Goal: Transaction & Acquisition: Purchase product/service

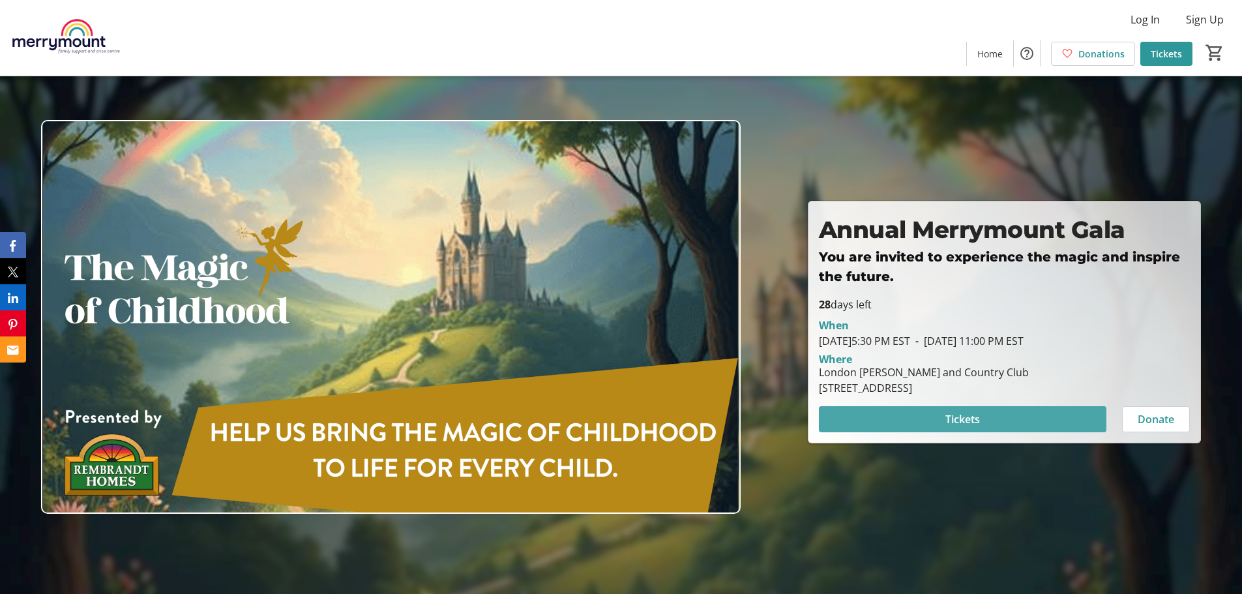
click at [1000, 415] on span at bounding box center [962, 418] width 287 height 31
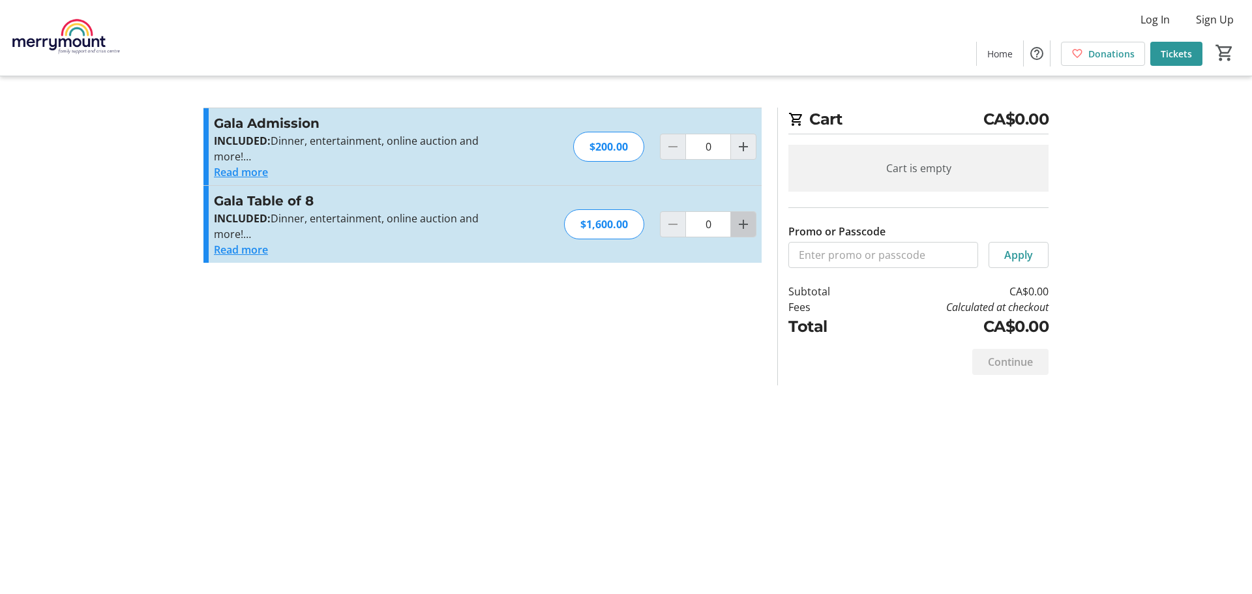
click at [748, 225] on mat-icon "Increment by one" at bounding box center [743, 224] width 16 height 16
type input "1"
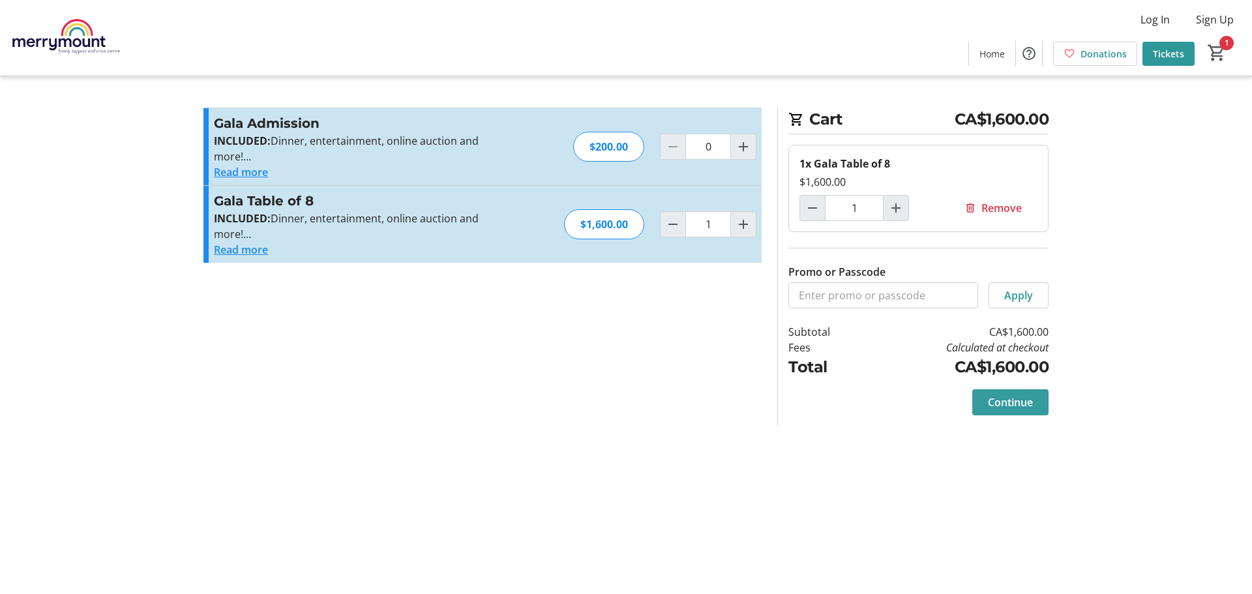
click at [1003, 408] on span "Continue" at bounding box center [1010, 402] width 45 height 16
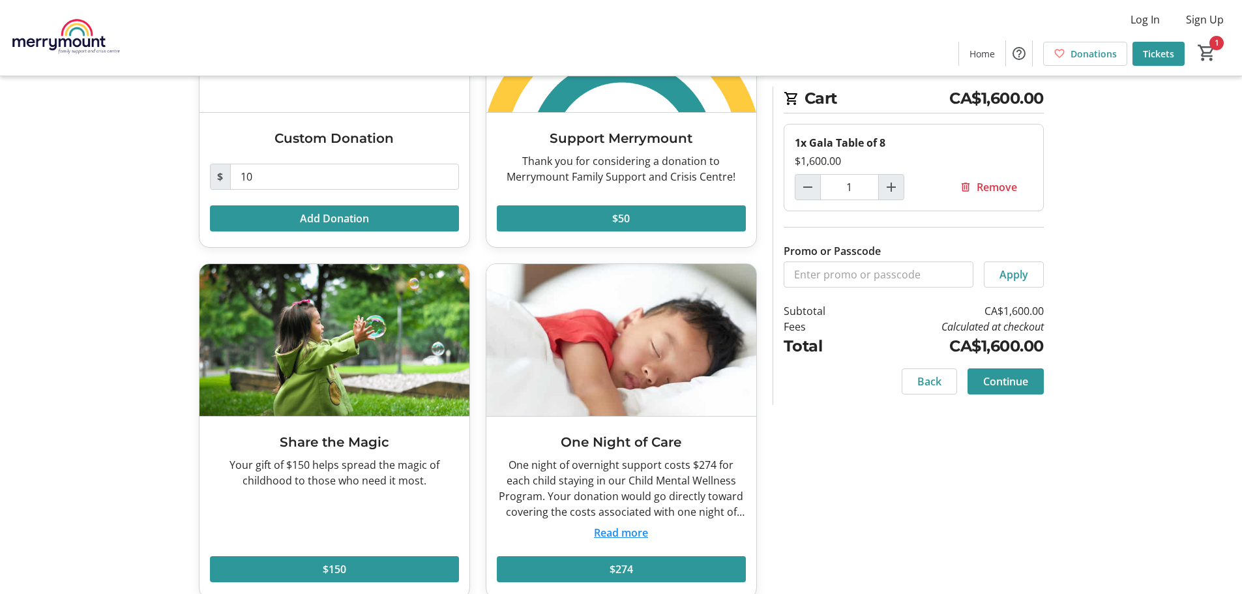
scroll to position [207, 0]
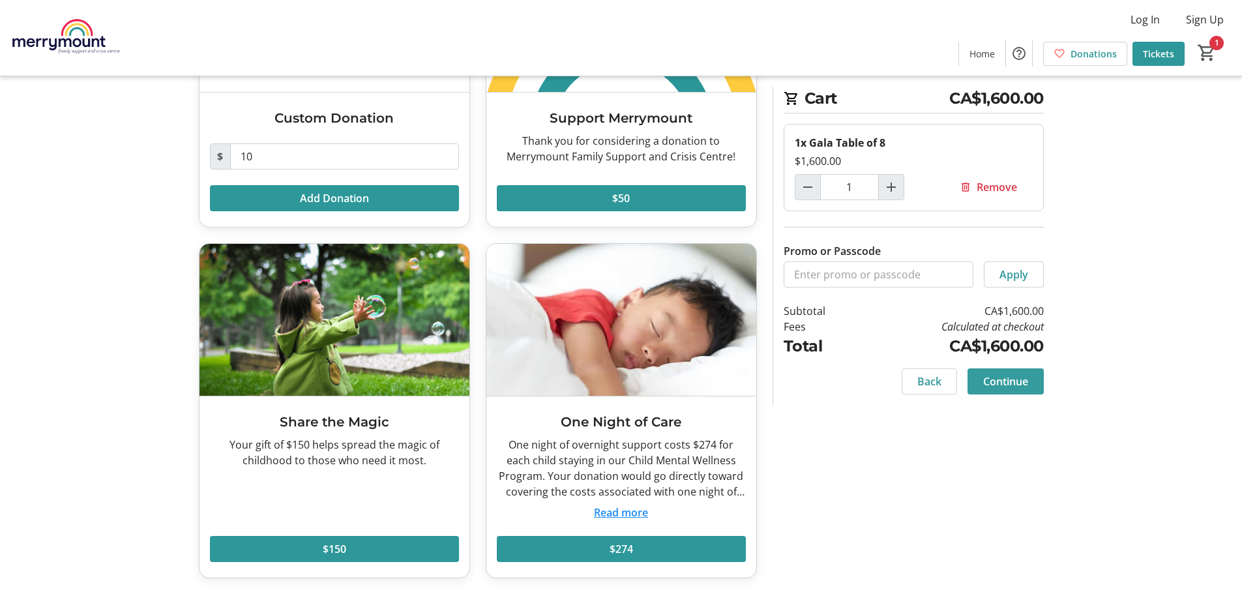
click at [1011, 379] on span "Continue" at bounding box center [1005, 382] width 45 height 16
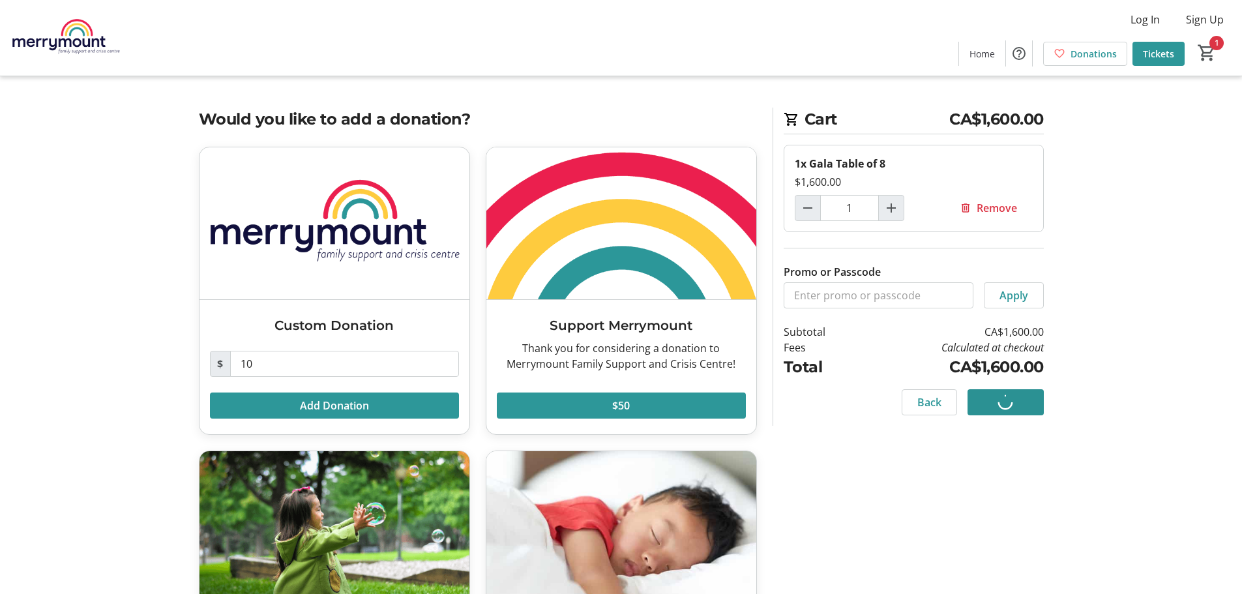
select select "CA"
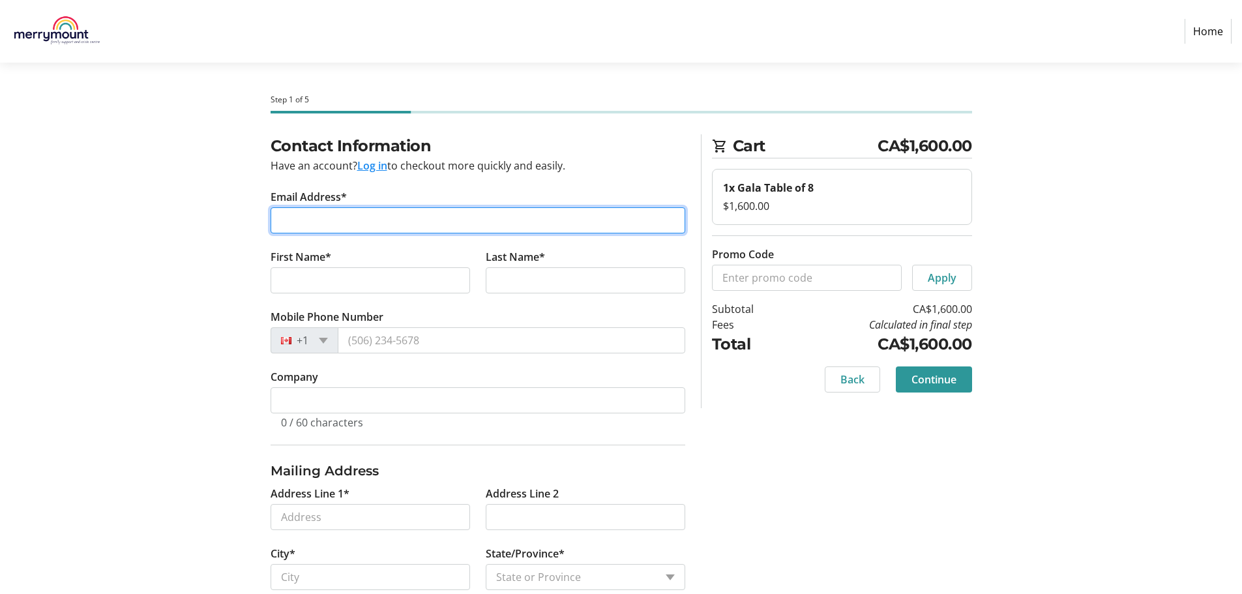
click at [404, 214] on input "Email Address*" at bounding box center [478, 220] width 415 height 26
type input "[EMAIL_ADDRESS][DOMAIN_NAME]"
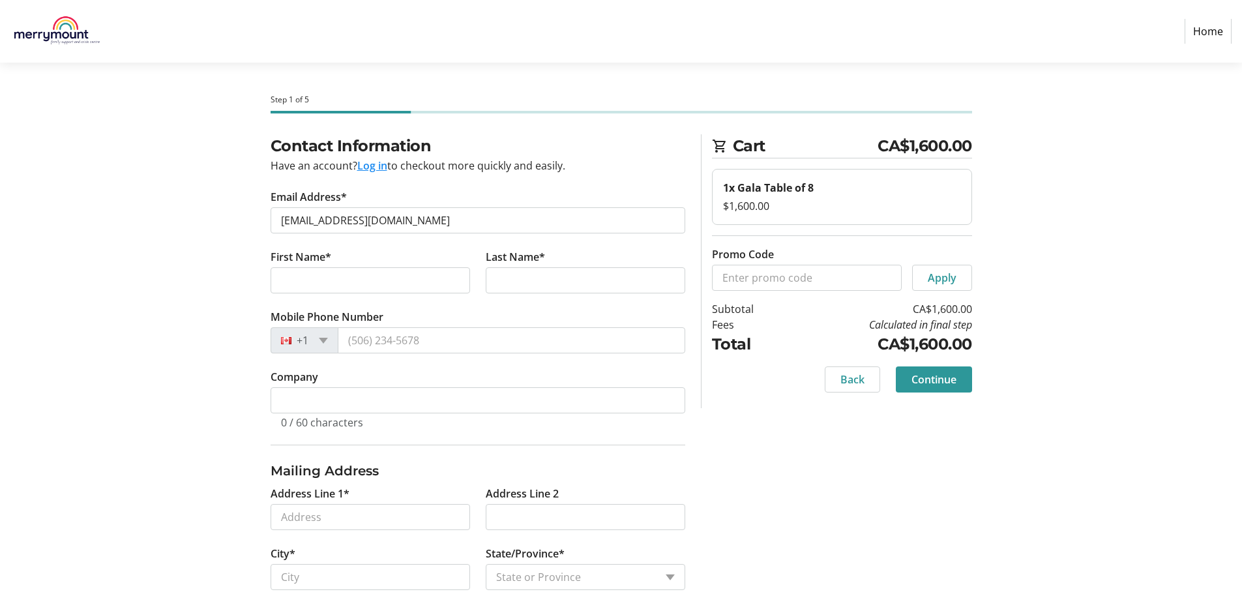
type input "[PERSON_NAME]"
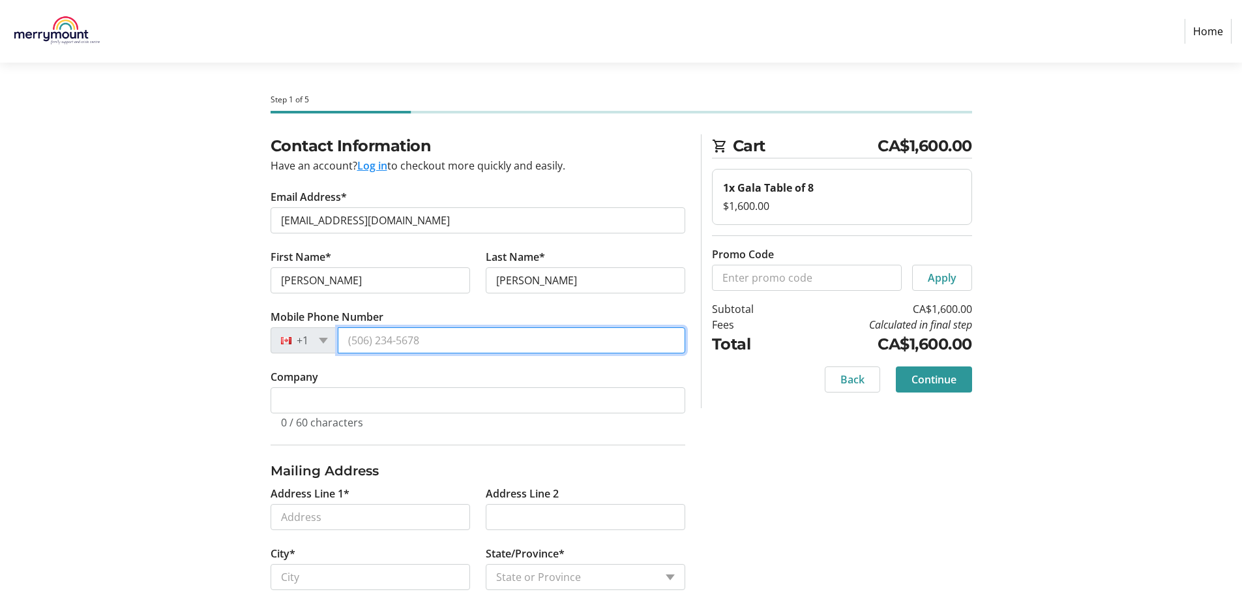
type input "[PHONE_NUMBER]"
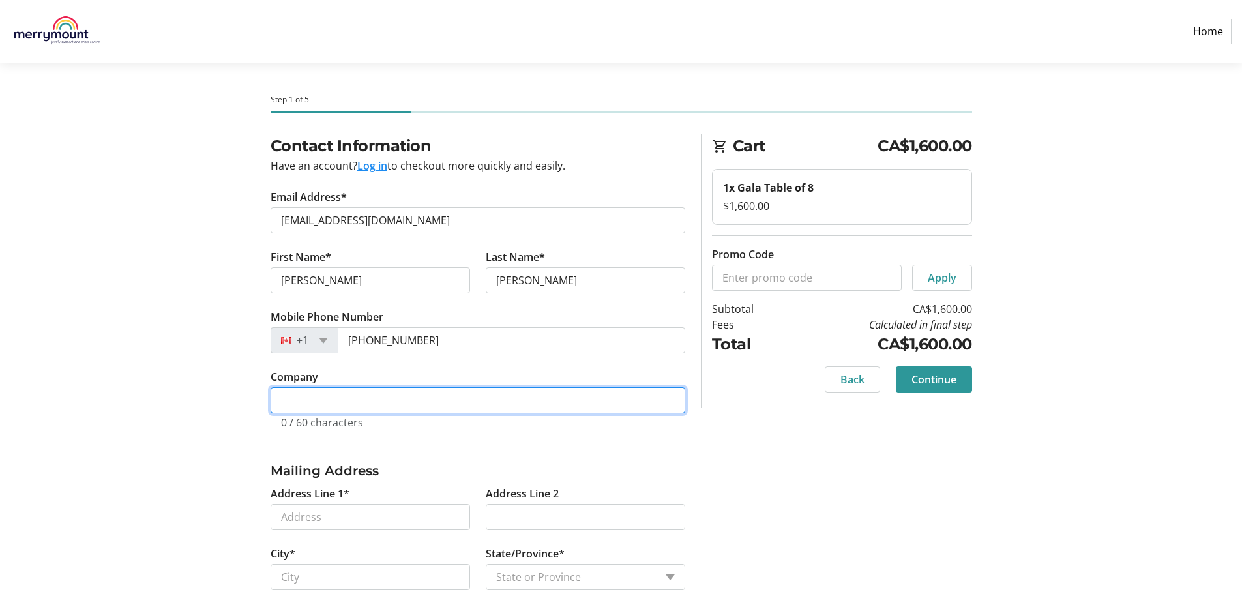
type input "Merrymount Foundation"
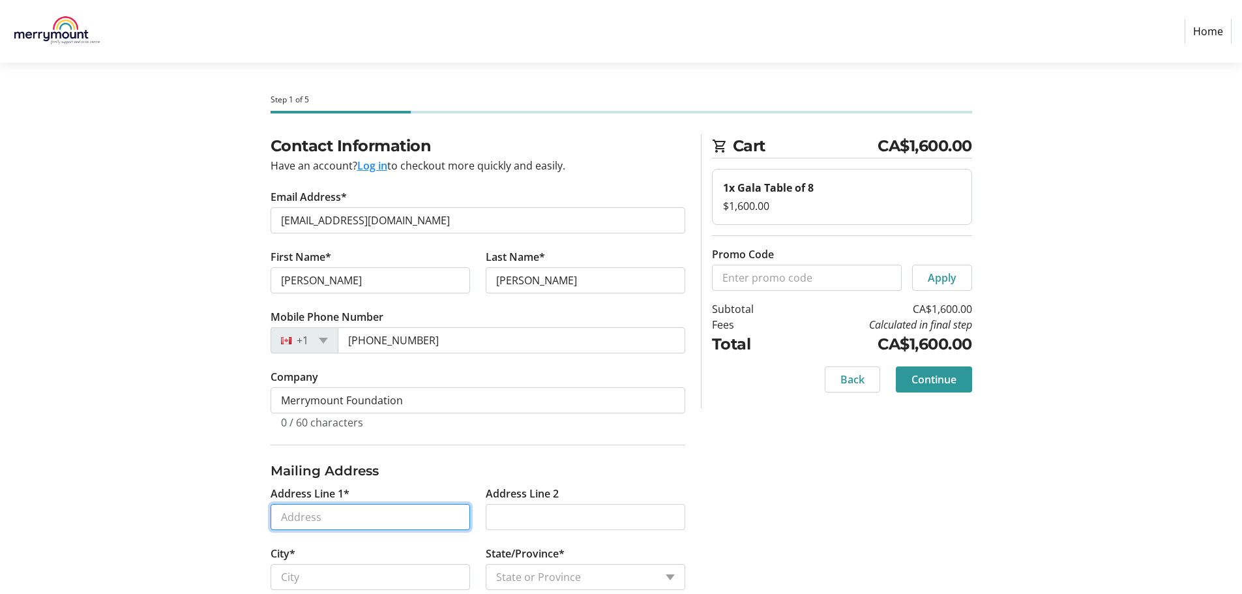
type input "[STREET_ADDRESS][PERSON_NAME]"
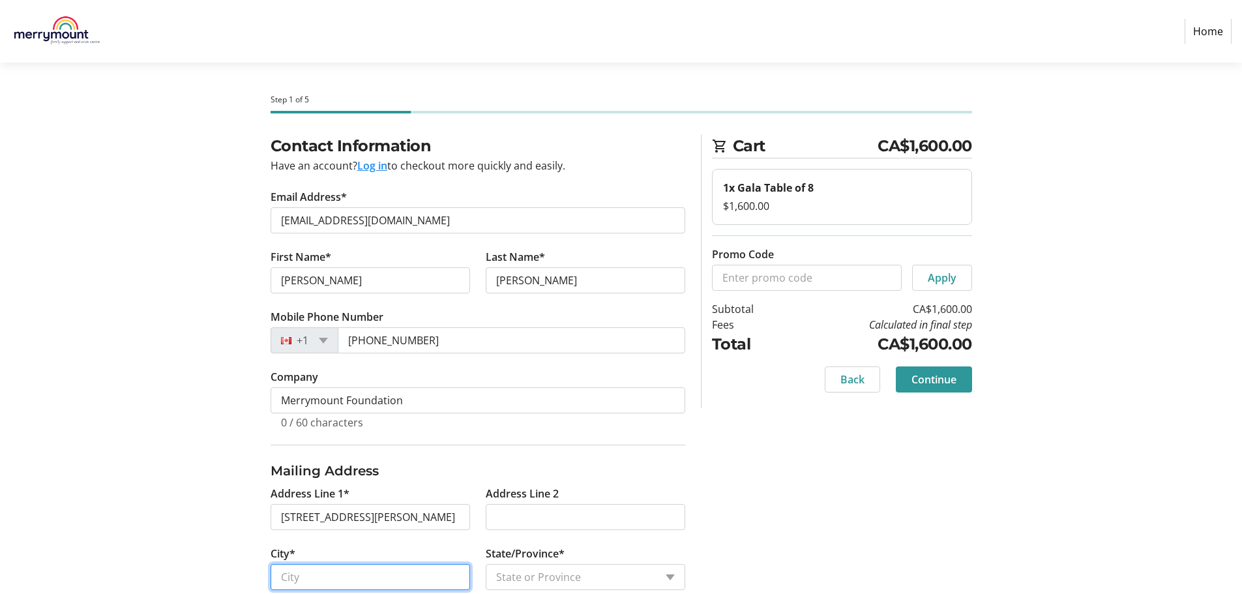
type input "[GEOGRAPHIC_DATA]"
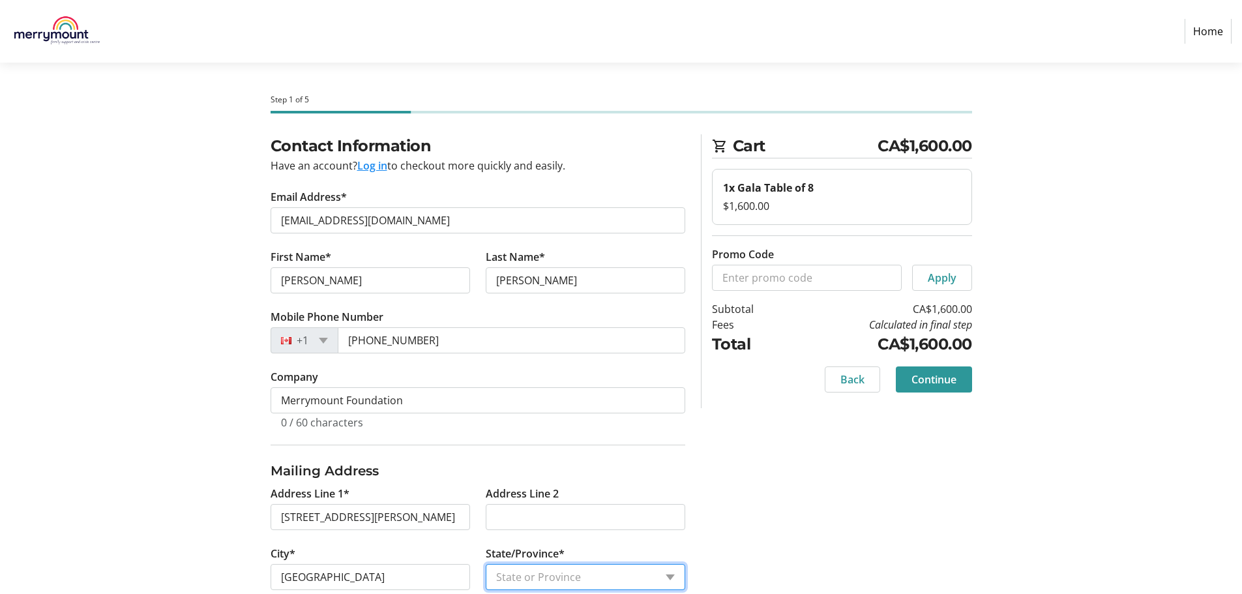
select select "ON"
type input "N5X3X3"
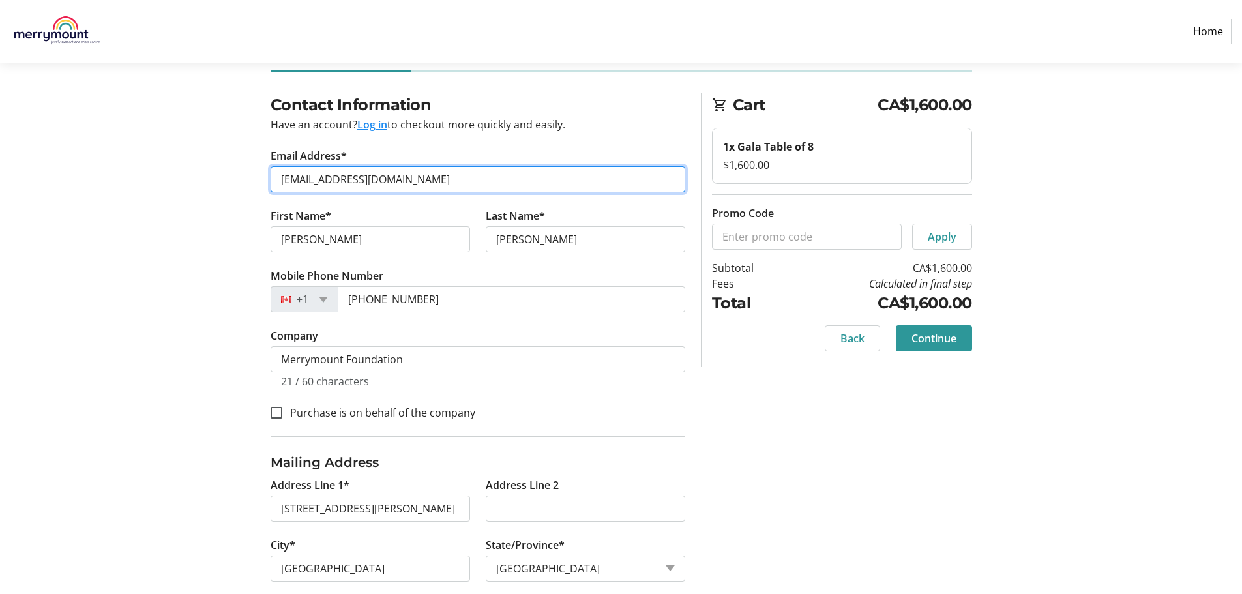
scroll to position [5, 0]
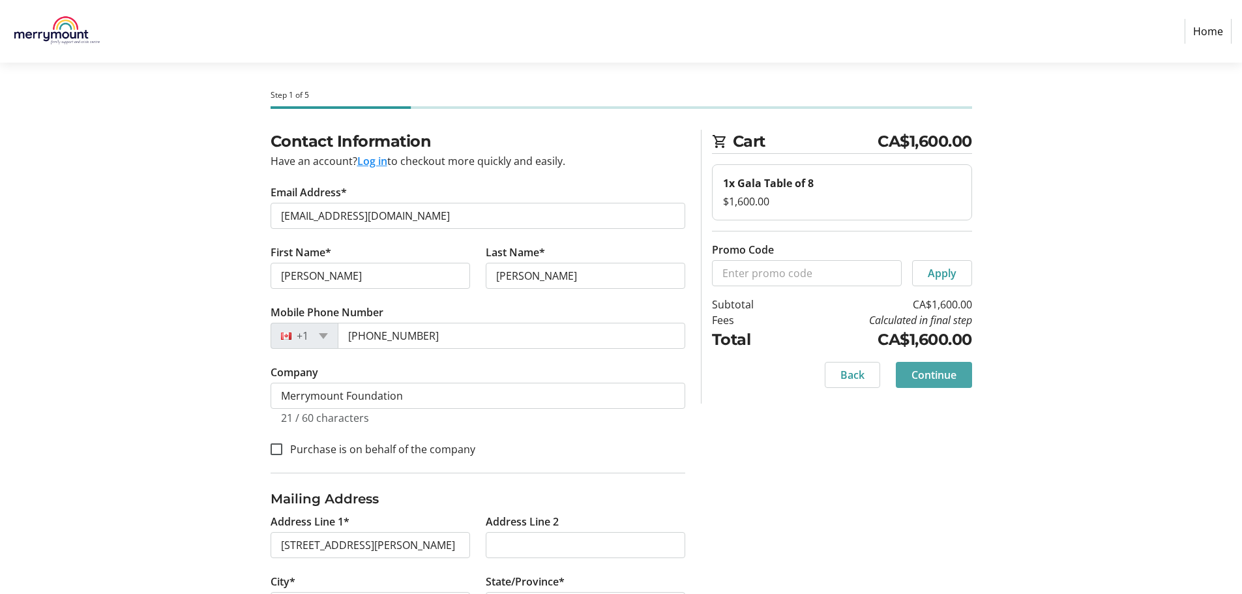
click at [945, 377] on span "Continue" at bounding box center [933, 375] width 45 height 16
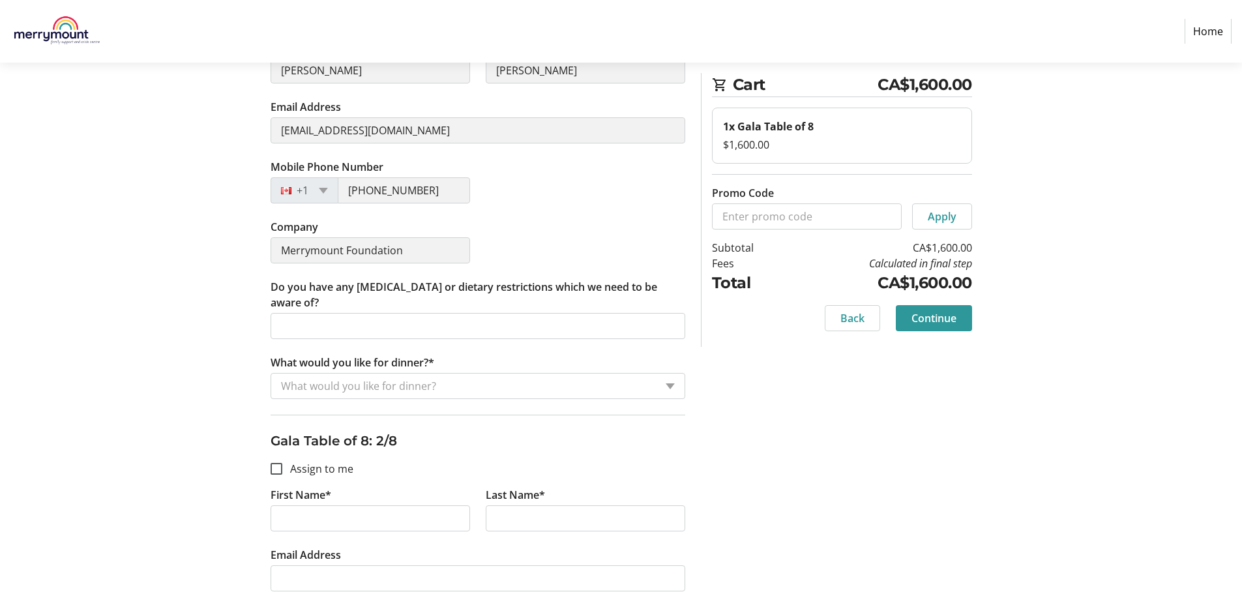
scroll to position [289, 0]
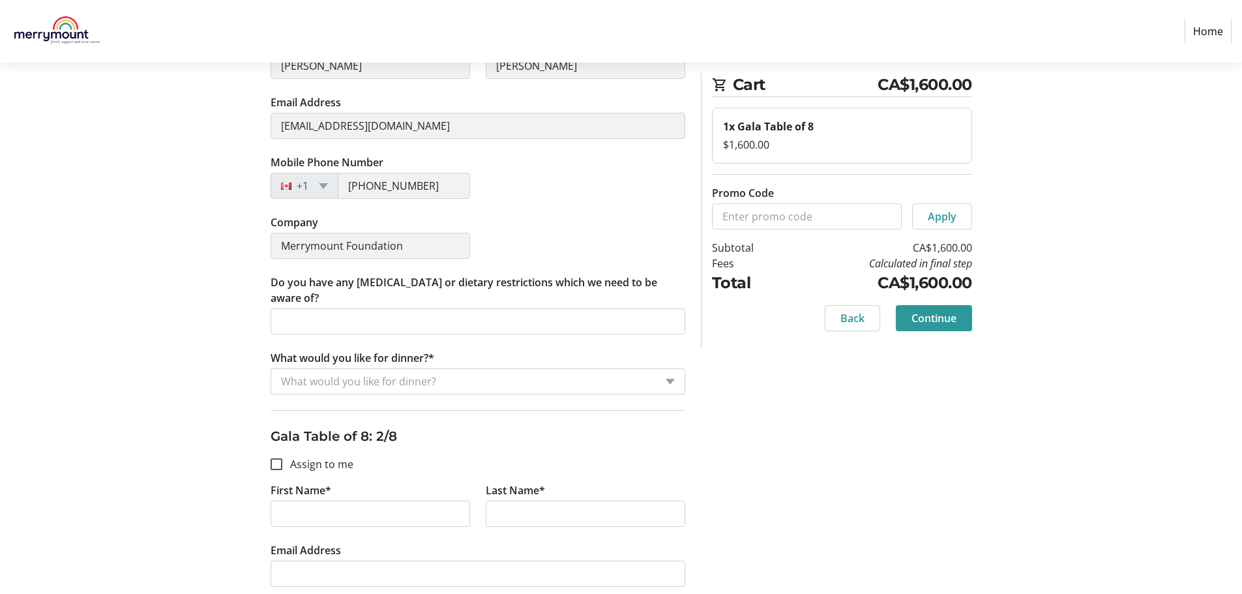
click at [413, 385] on input "What would you like for dinner?*" at bounding box center [468, 382] width 374 height 16
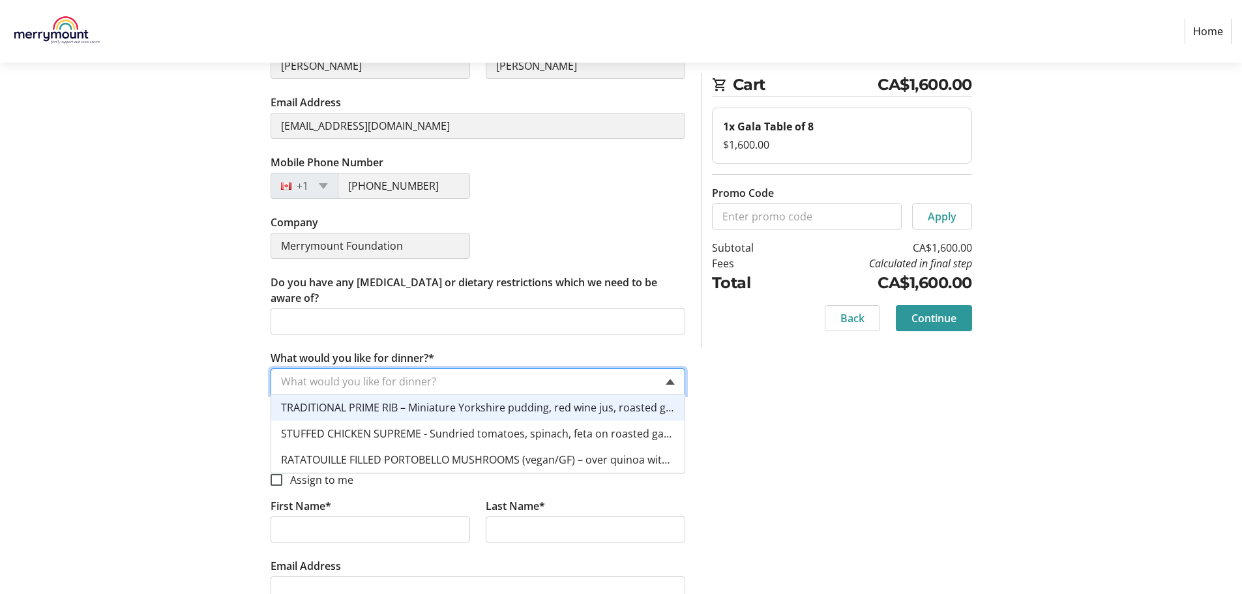
click at [673, 384] on div "What would you like for dinner?" at bounding box center [478, 381] width 415 height 26
click at [641, 410] on span "TRADITIONAL PRIME RIB – Miniature Yorkshire pudding, red wine jus, roasted garl…" at bounding box center [622, 407] width 683 height 14
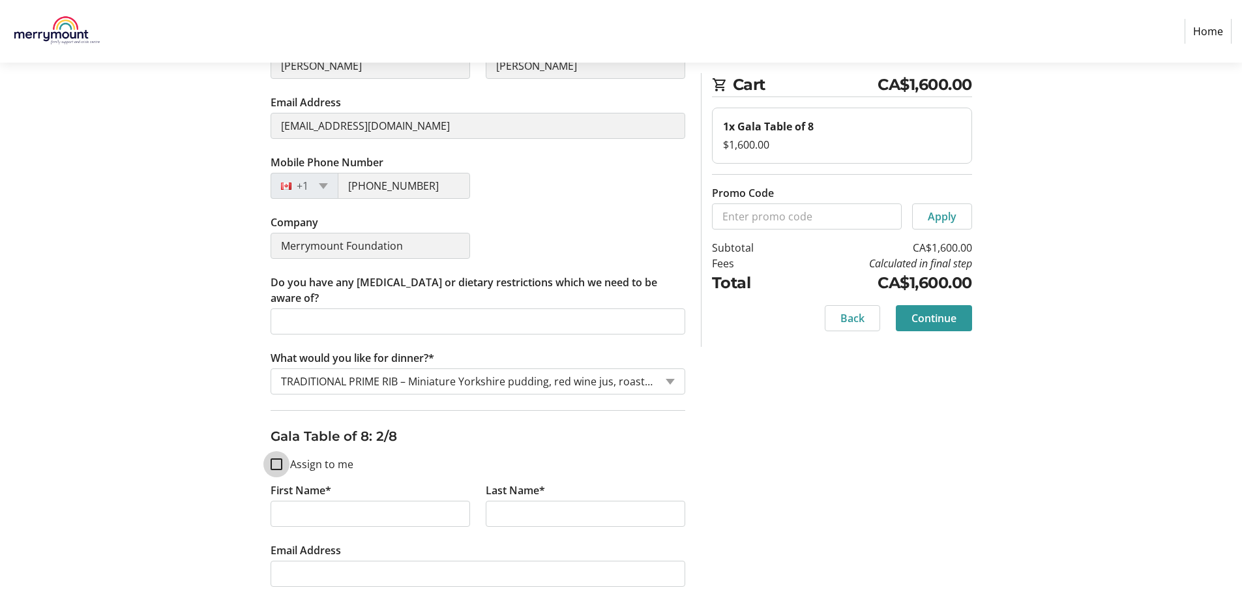
click at [271, 465] on input "Assign to me" at bounding box center [277, 464] width 12 height 12
checkbox input "true"
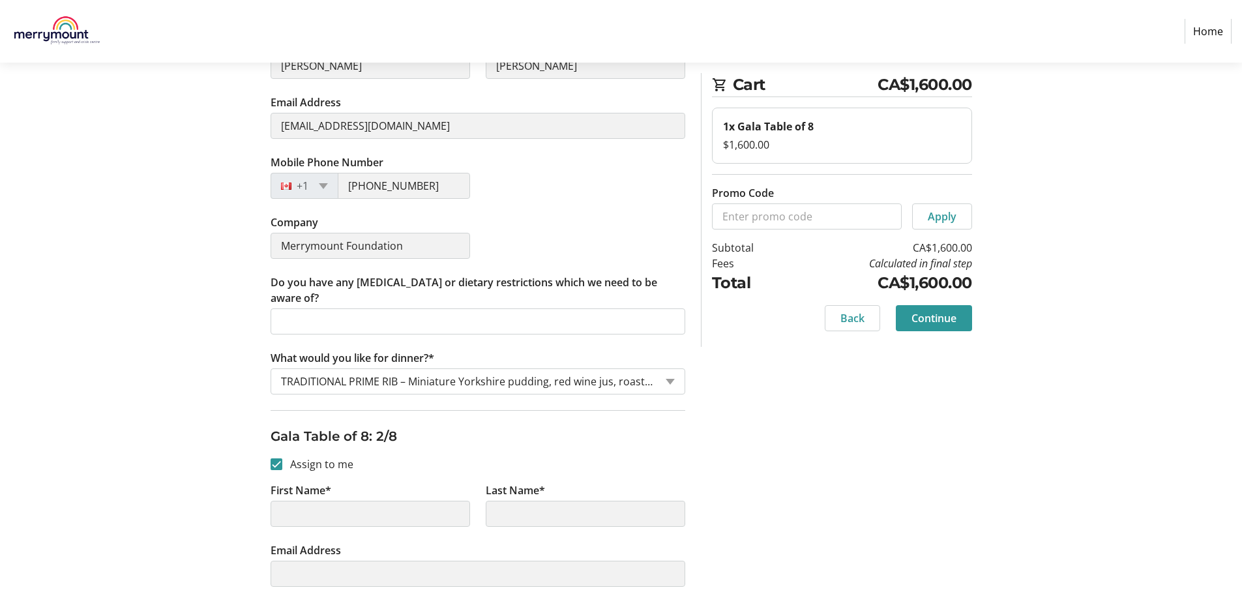
type input "[PERSON_NAME]"
type input "[EMAIL_ADDRESS][DOMAIN_NAME]"
type input "[PHONE_NUMBER]"
type input "Merrymount Foundation"
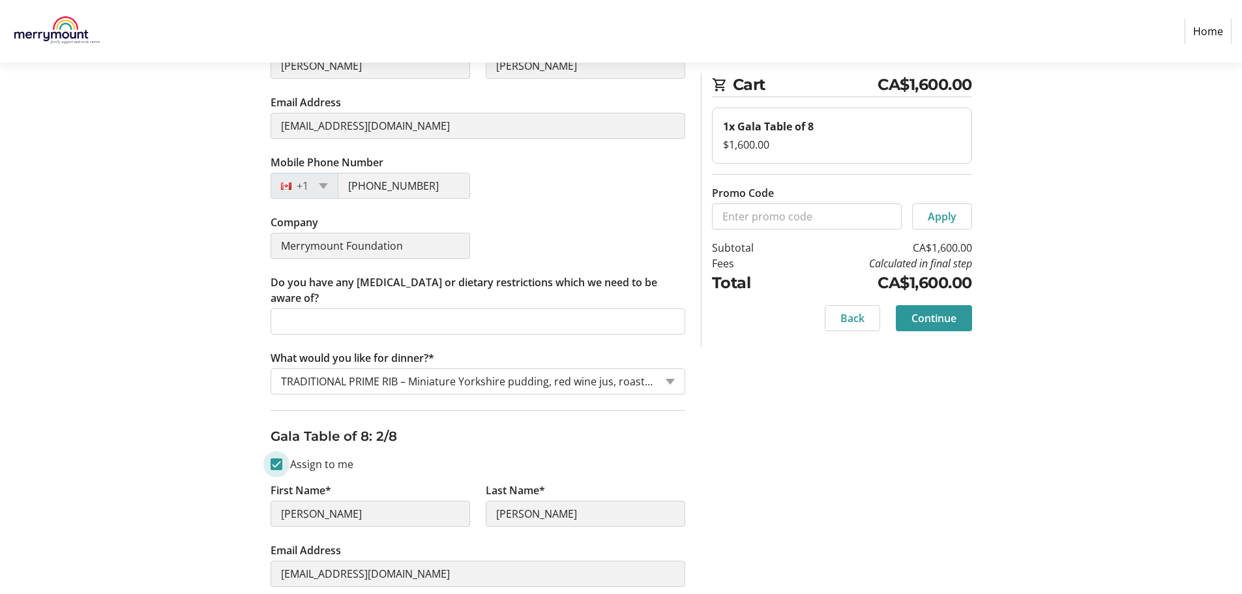
click at [278, 465] on input "Assign to me" at bounding box center [277, 464] width 12 height 12
checkbox input "false"
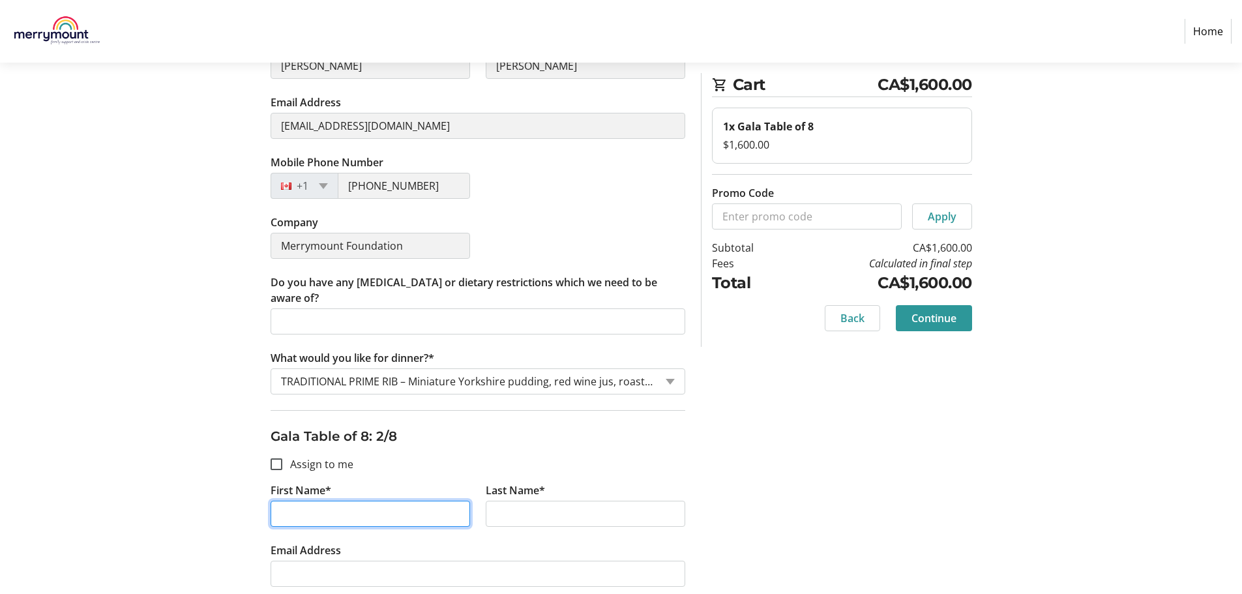
drag, startPoint x: 314, startPoint y: 511, endPoint x: 220, endPoint y: 515, distance: 94.6
type input "[PERSON_NAME]"
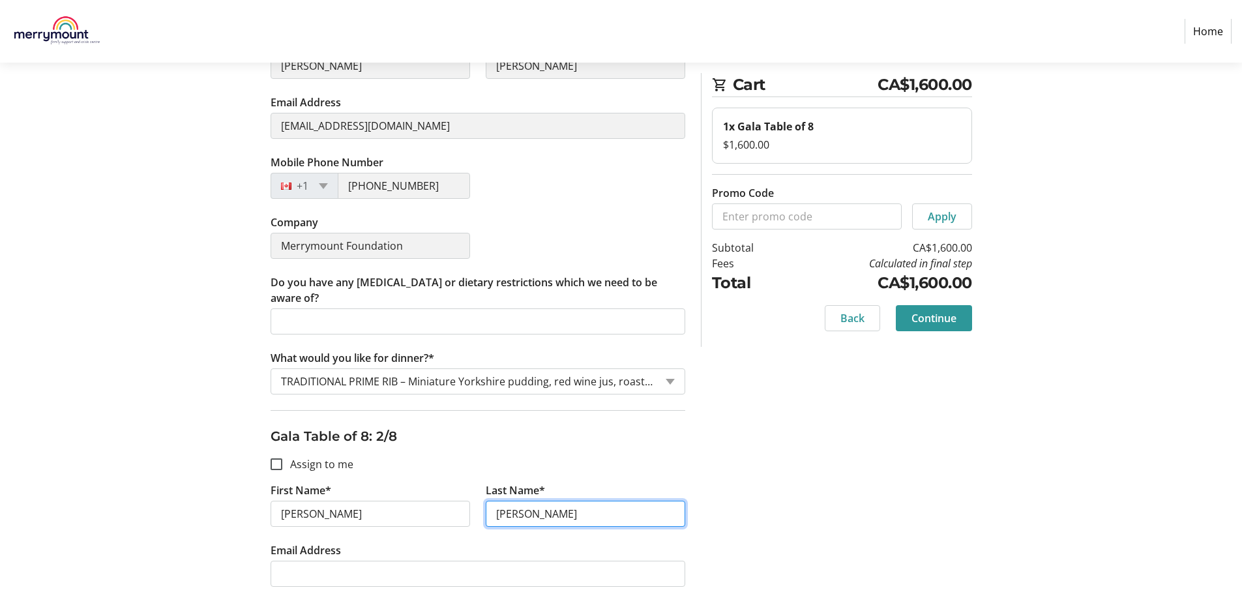
type input "[PERSON_NAME]"
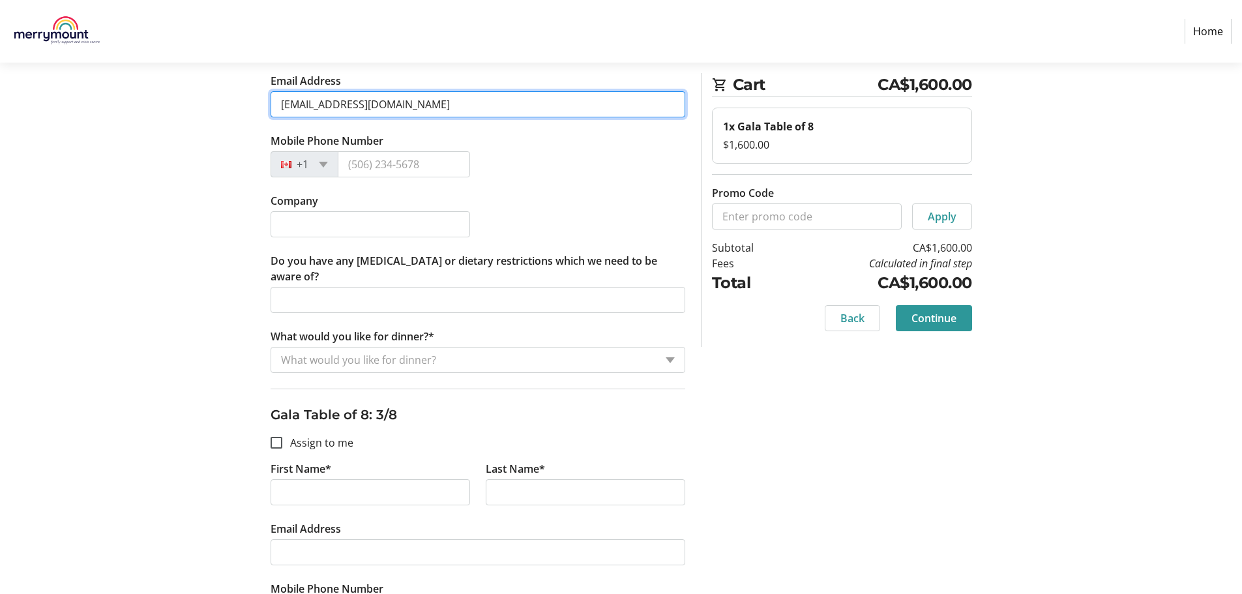
scroll to position [763, 0]
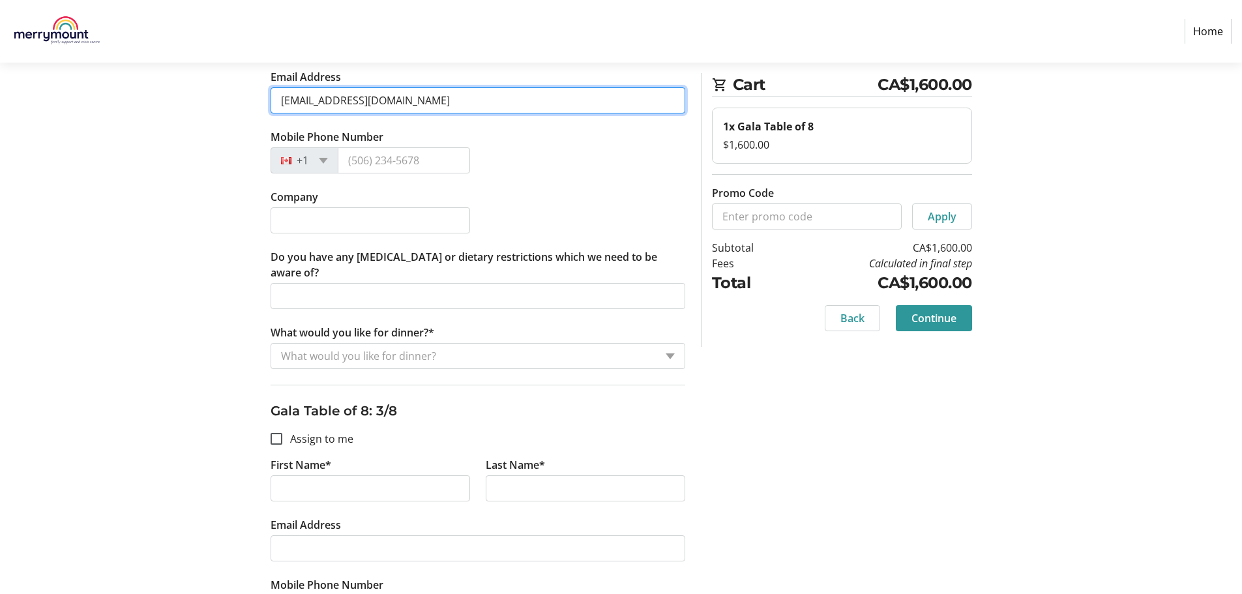
type input "[EMAIL_ADDRESS][DOMAIN_NAME]"
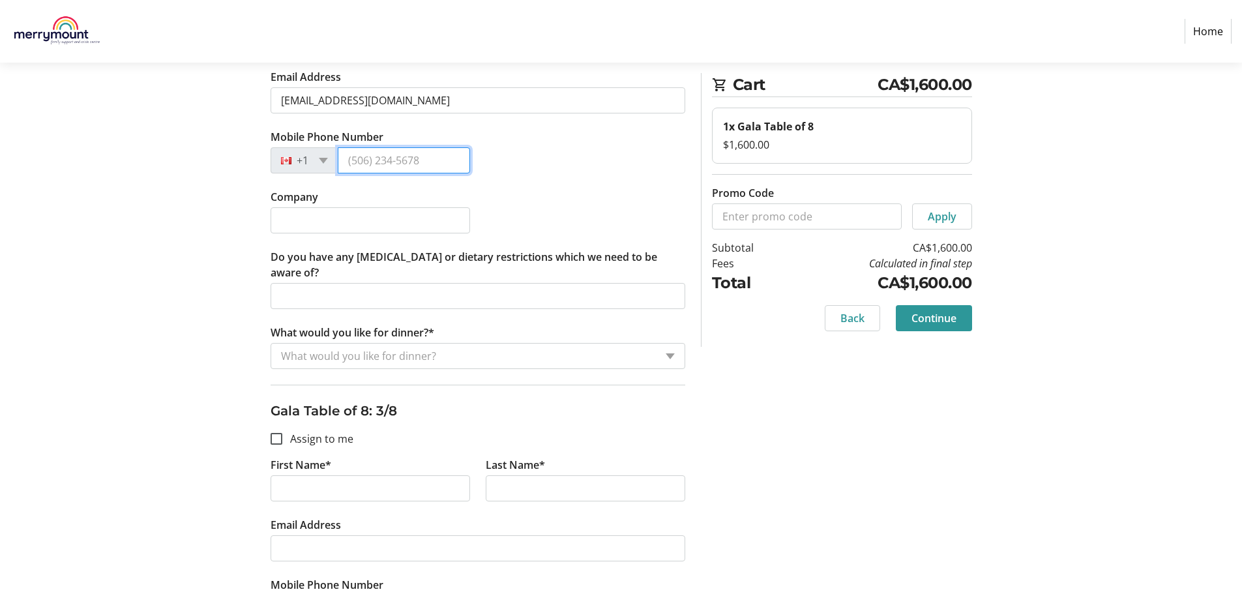
click at [378, 160] on input "Mobile Phone Number" at bounding box center [404, 160] width 132 height 26
type input "[PHONE_NUMBER]"
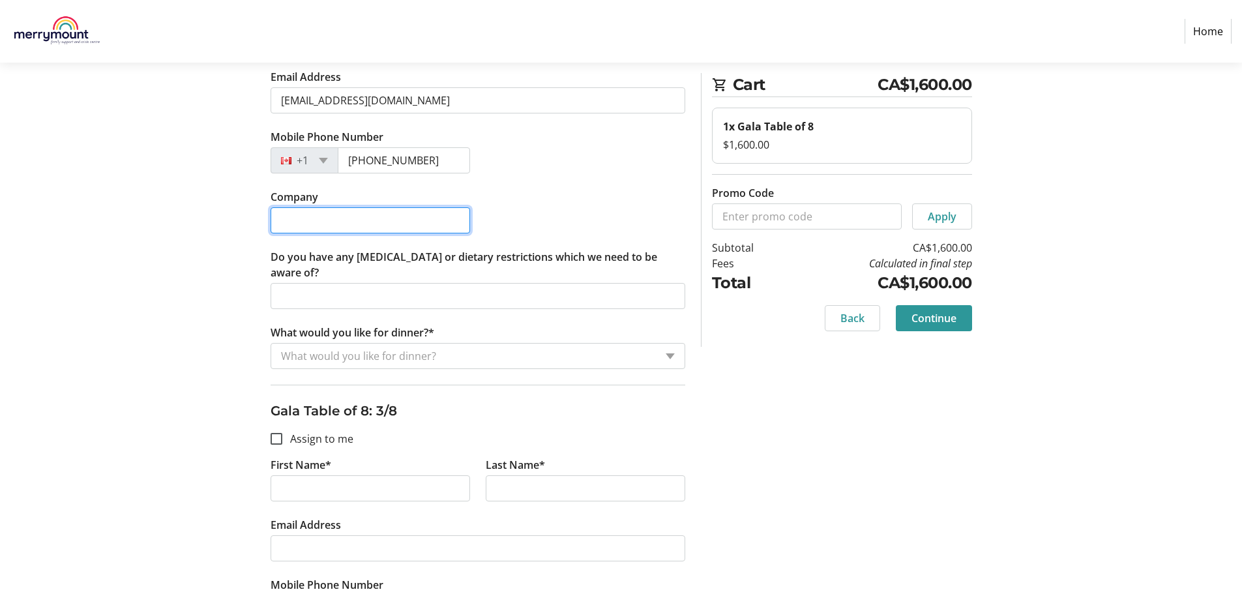
click at [311, 221] on input "Company" at bounding box center [370, 220] width 199 height 26
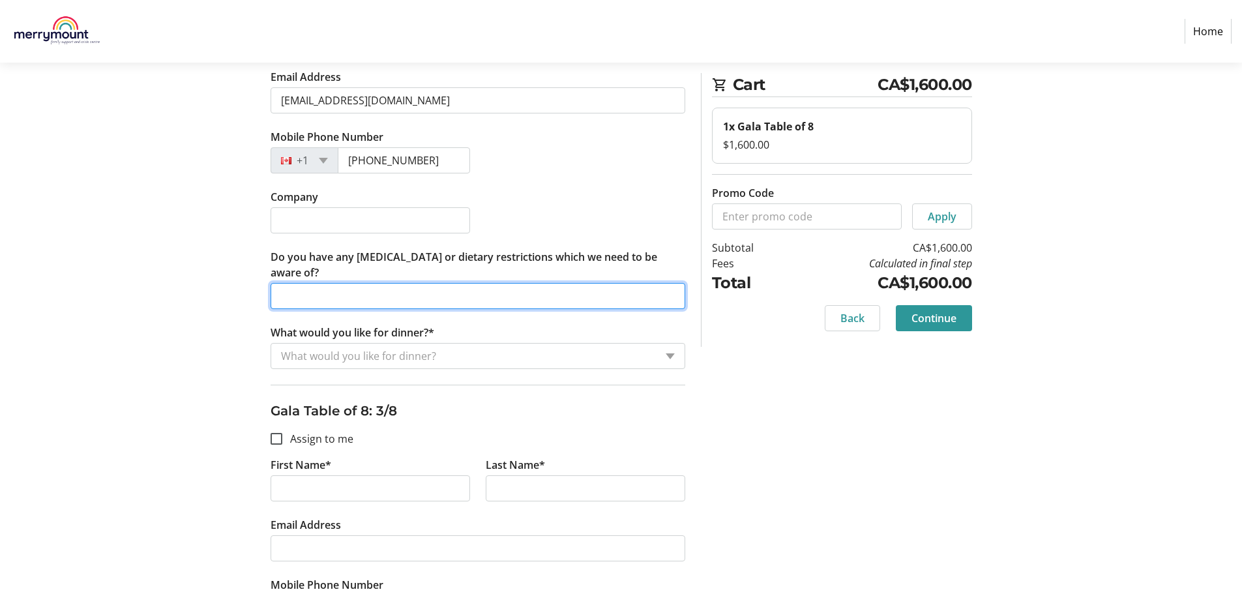
click at [301, 294] on input "Do you have any [MEDICAL_DATA] or dietary restrictions which we need to be awar…" at bounding box center [478, 296] width 415 height 26
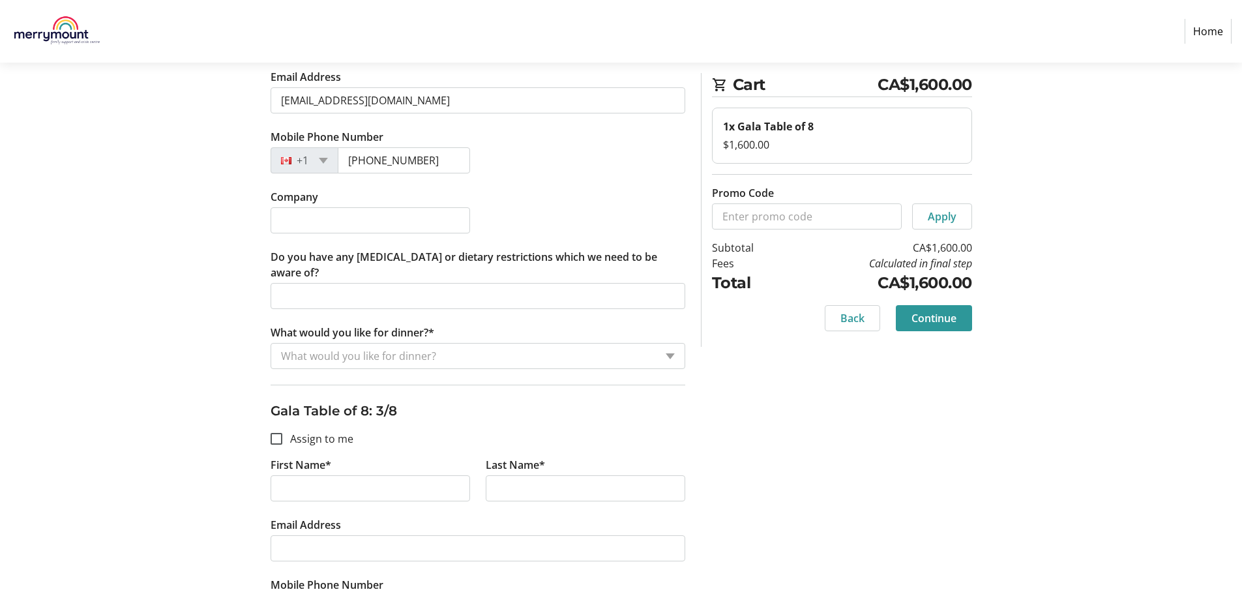
click at [465, 358] on input "What would you like for dinner?*" at bounding box center [468, 356] width 374 height 16
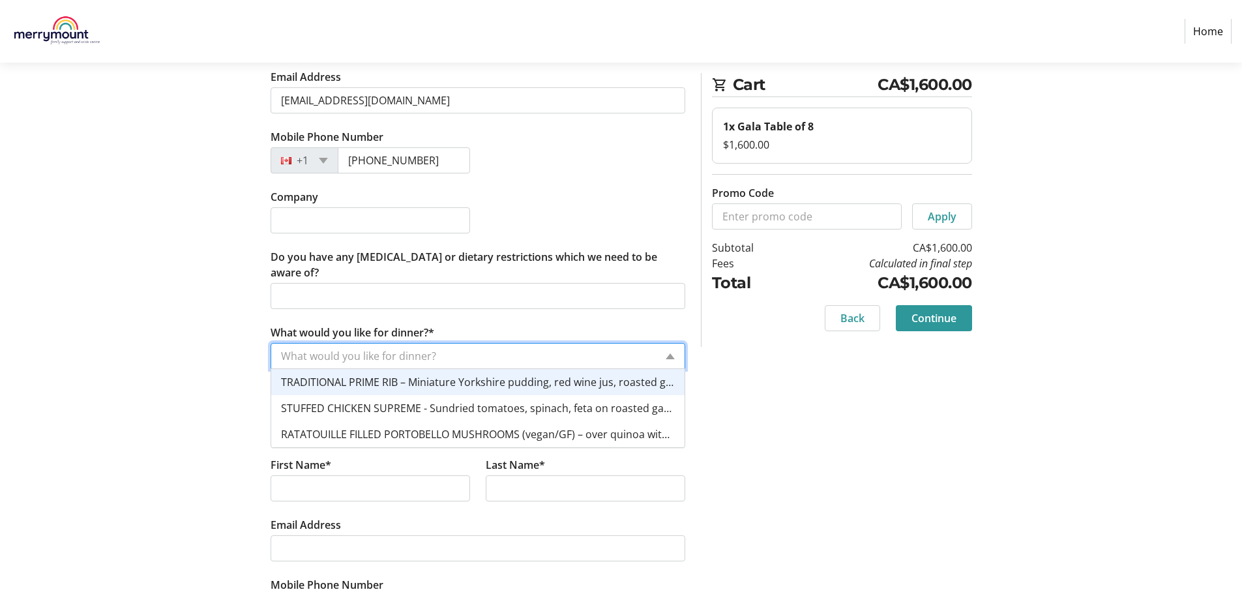
click at [458, 385] on span "TRADITIONAL PRIME RIB – Miniature Yorkshire pudding, red wine jus, roasted garl…" at bounding box center [622, 382] width 683 height 14
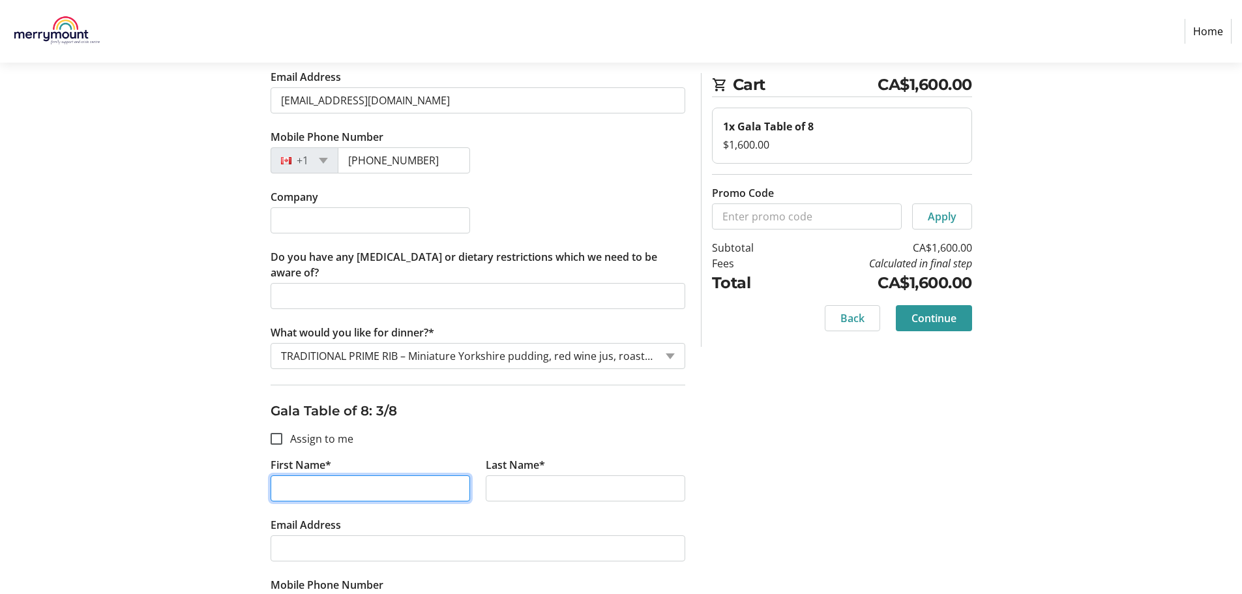
click at [317, 482] on input "First Name*" at bounding box center [370, 488] width 199 height 26
type input "D"
type input "[PERSON_NAME]"
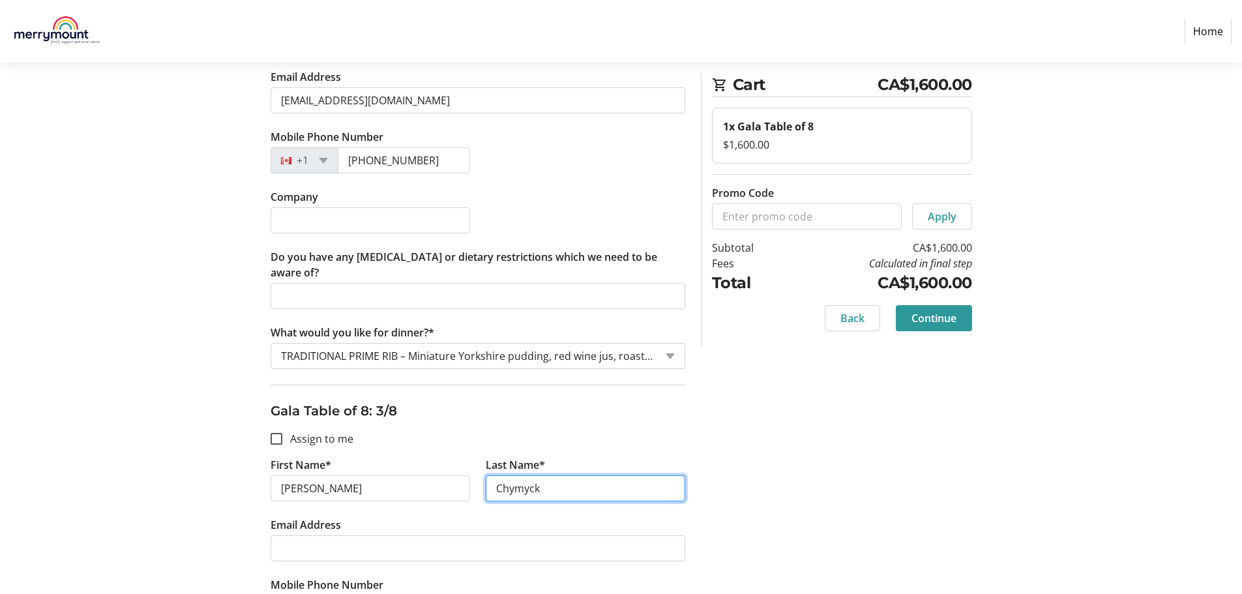
type input "Chymyck"
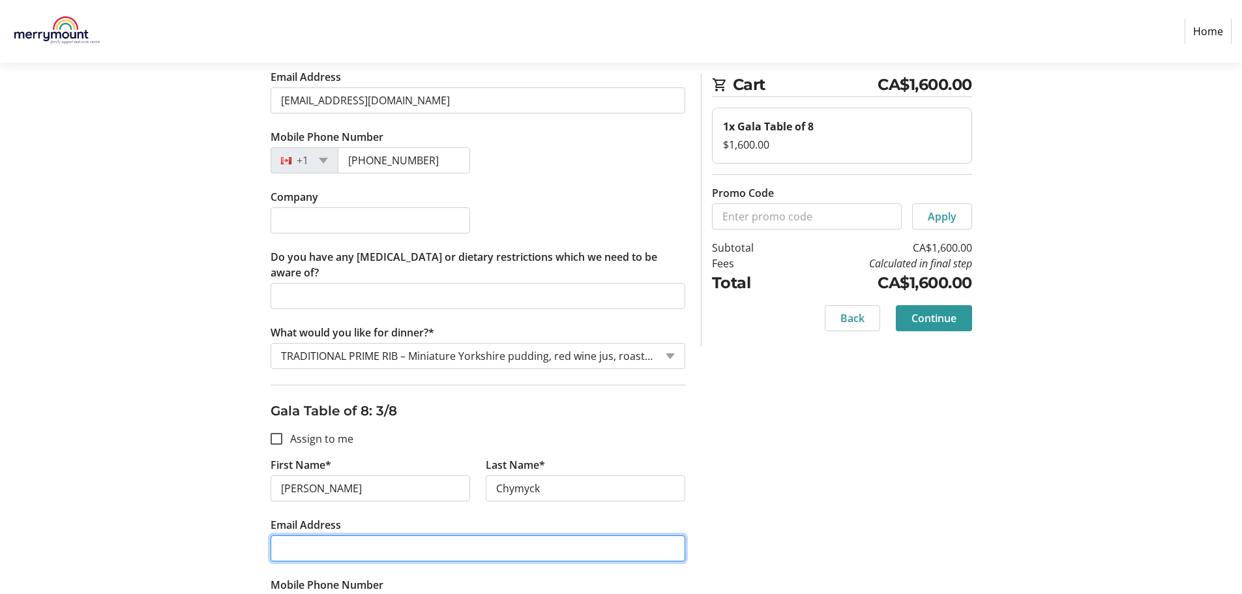
paste input "[EMAIL_ADDRESS][DOMAIN_NAME]"
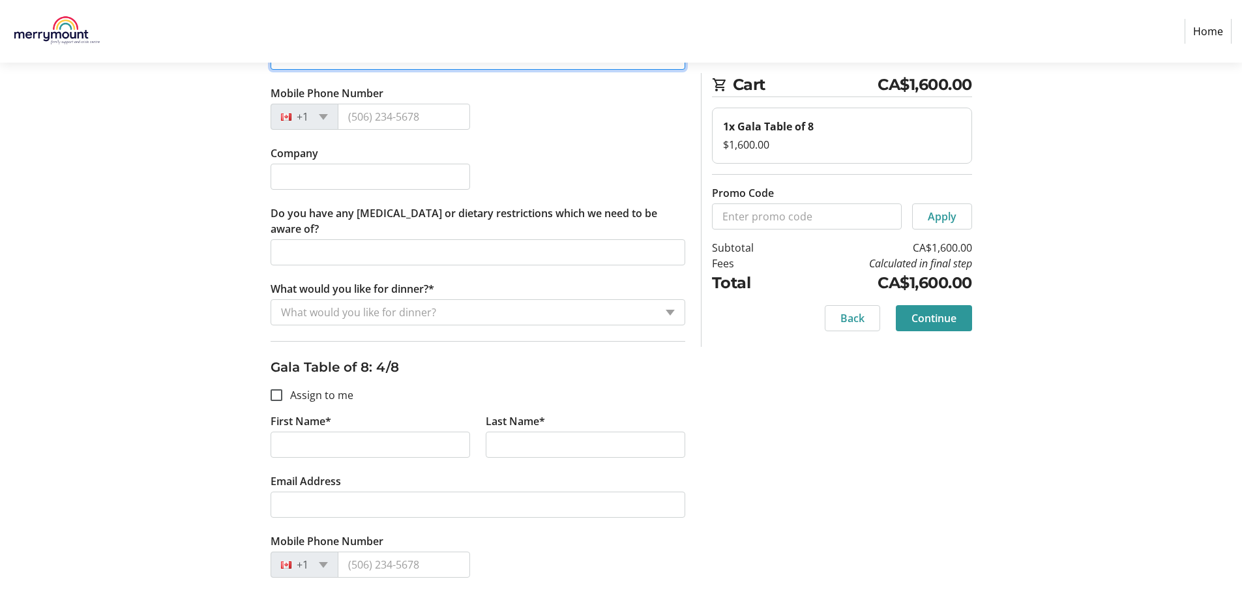
scroll to position [1263, 0]
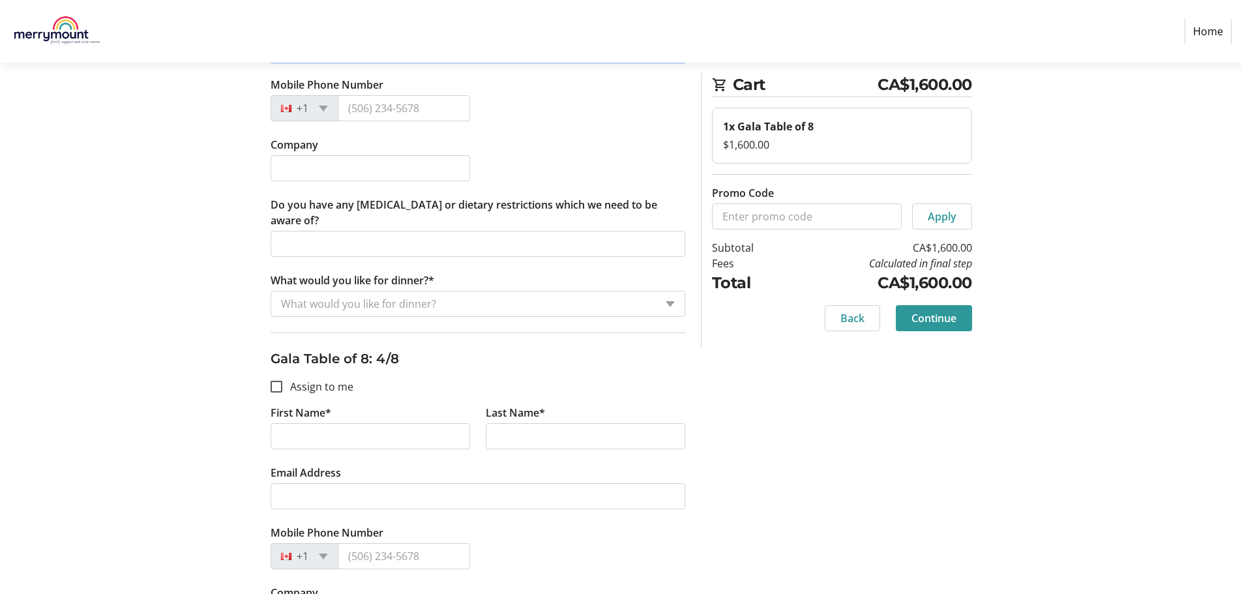
type input "[EMAIL_ADDRESS][DOMAIN_NAME]"
click at [374, 439] on input "First Name*" at bounding box center [370, 436] width 199 height 26
type input "[PERSON_NAME]"
type input "Chymyck"
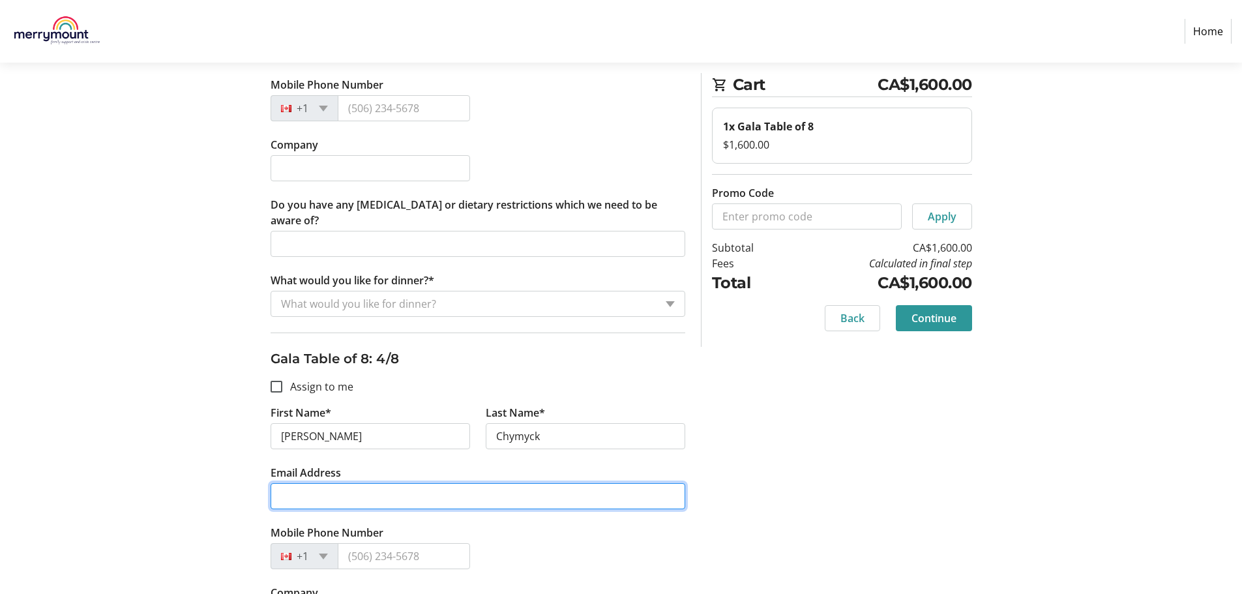
paste input "[EMAIL_ADDRESS][DOMAIN_NAME]"
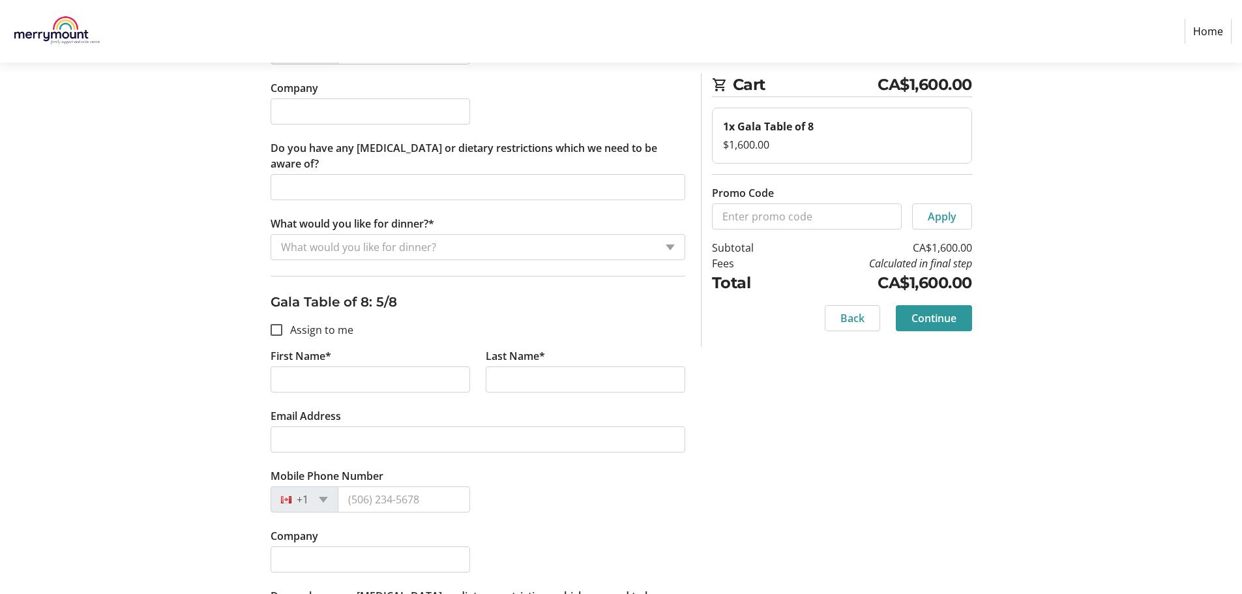
scroll to position [1802, 0]
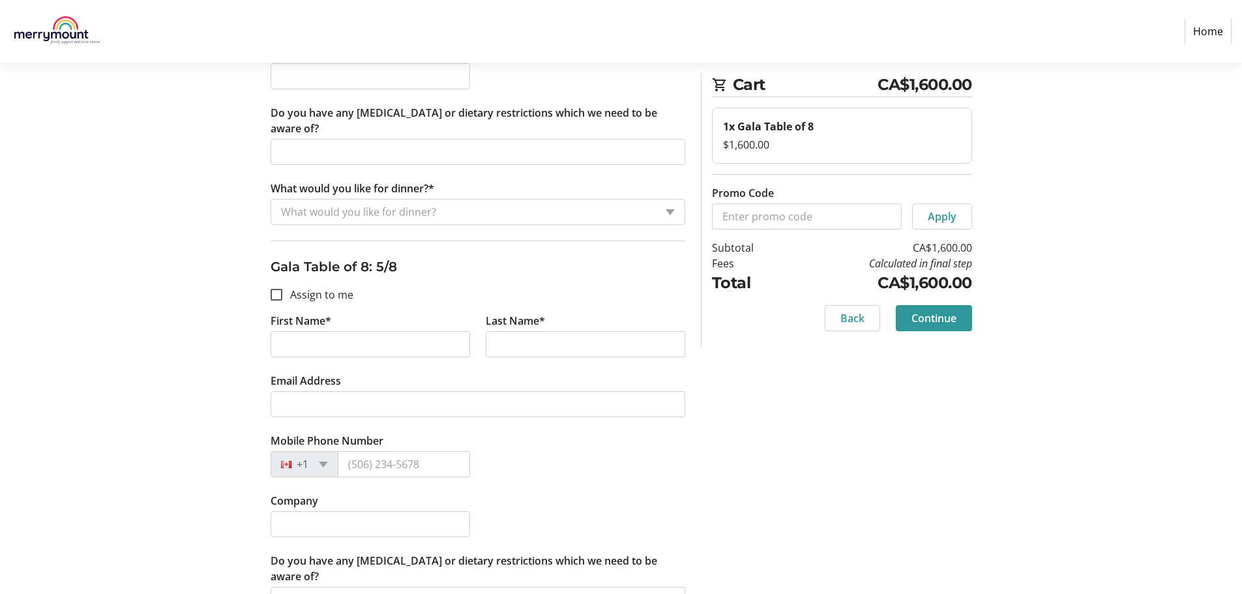
type input "[EMAIL_ADDRESS][DOMAIN_NAME]"
click at [366, 349] on input "First Name*" at bounding box center [370, 344] width 199 height 26
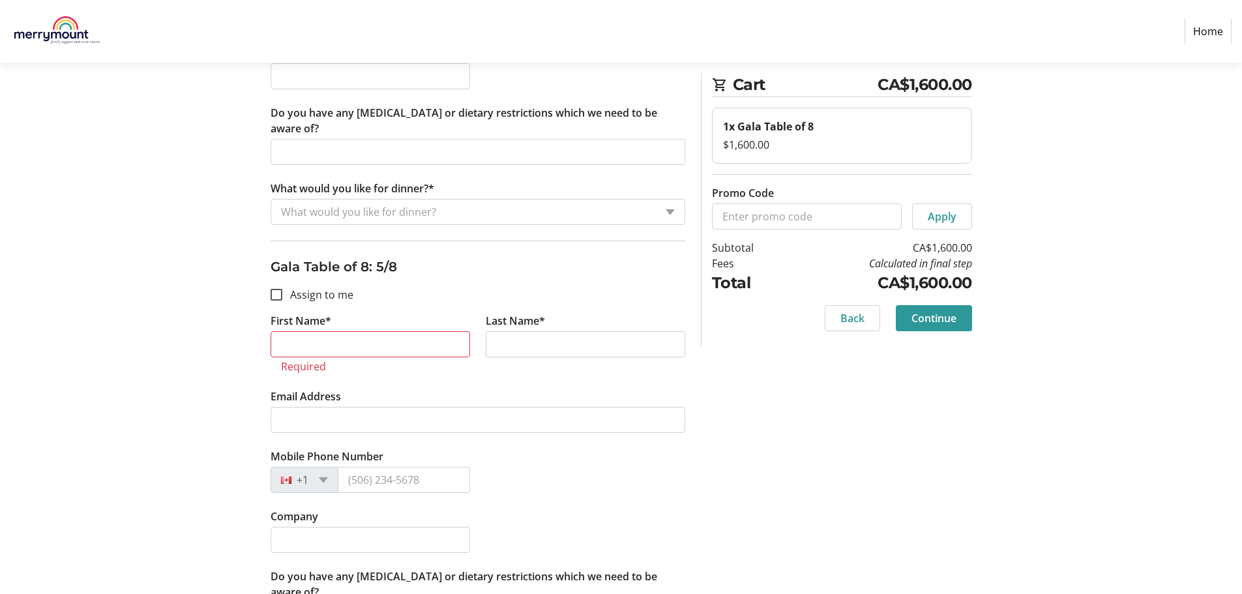
click at [855, 469] on div "Assign Tickets Enter details for each attendee so that they receive their ticke…" at bounding box center [621, 190] width 860 height 3716
click at [942, 302] on span at bounding box center [934, 317] width 76 height 31
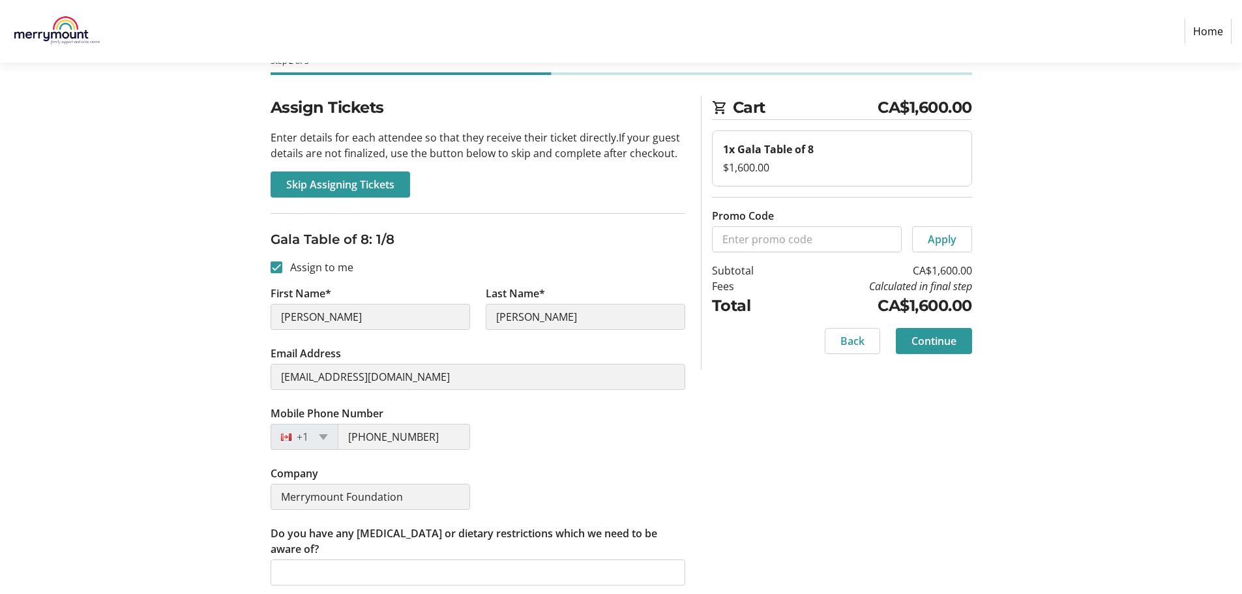
scroll to position [0, 0]
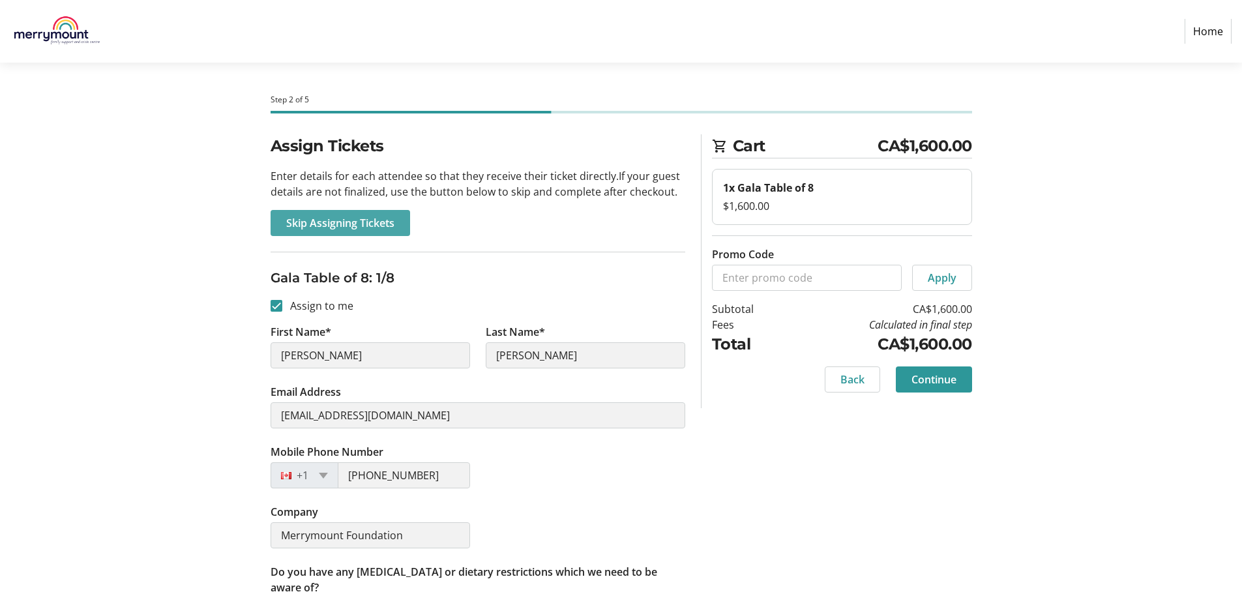
click at [357, 229] on span "Skip Assigning Tickets" at bounding box center [340, 223] width 108 height 16
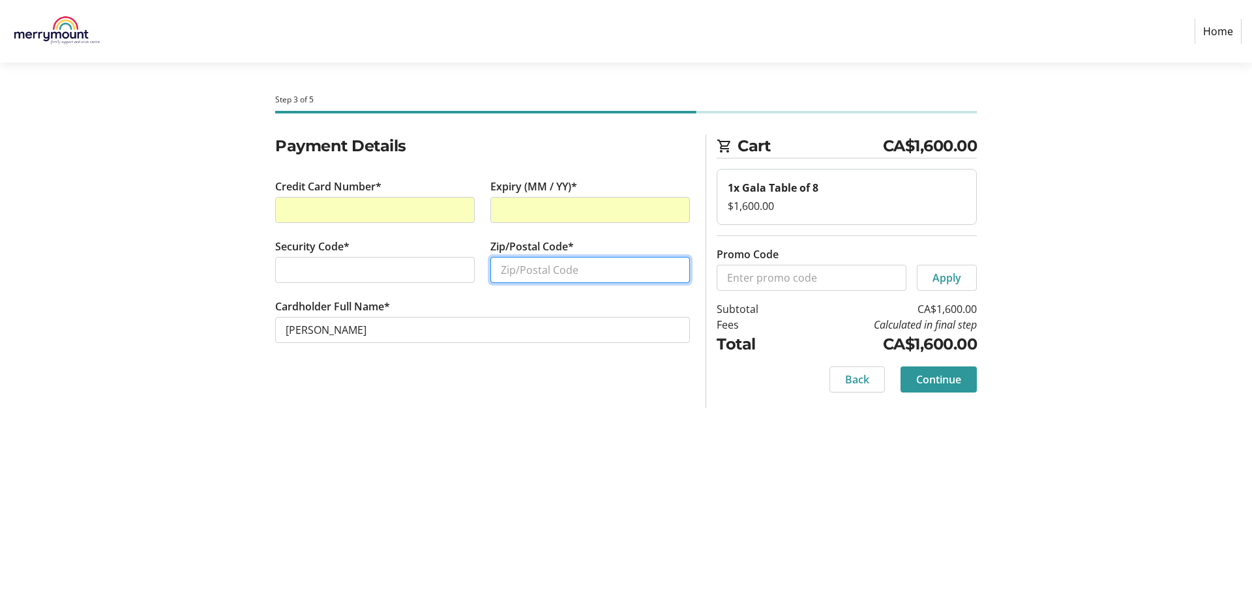
click at [544, 270] on input "Zip/Postal Code*" at bounding box center [589, 270] width 199 height 26
type input "N5X3X3"
click at [925, 381] on span "Continue" at bounding box center [938, 380] width 45 height 16
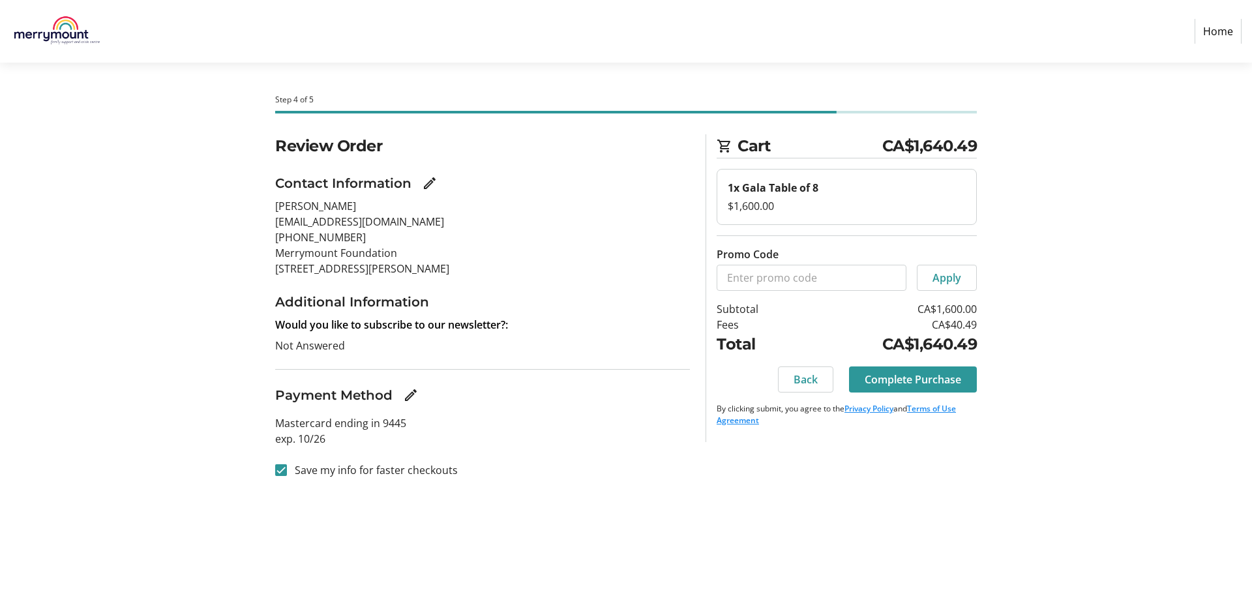
click at [925, 381] on span "Complete Purchase" at bounding box center [912, 380] width 96 height 16
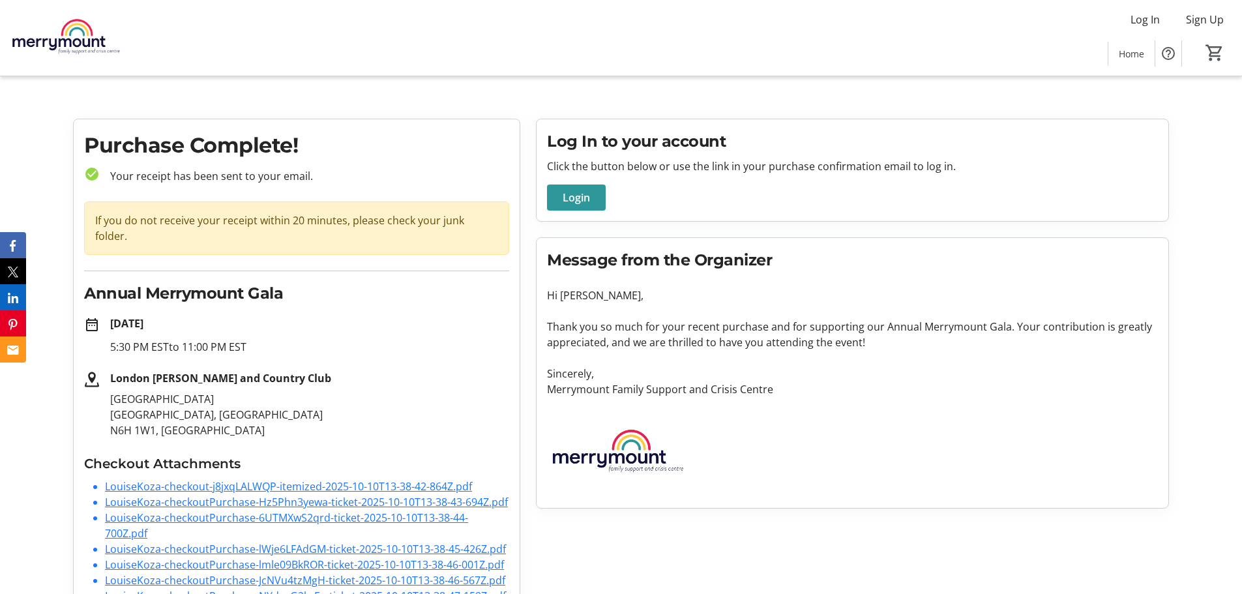
scroll to position [42, 0]
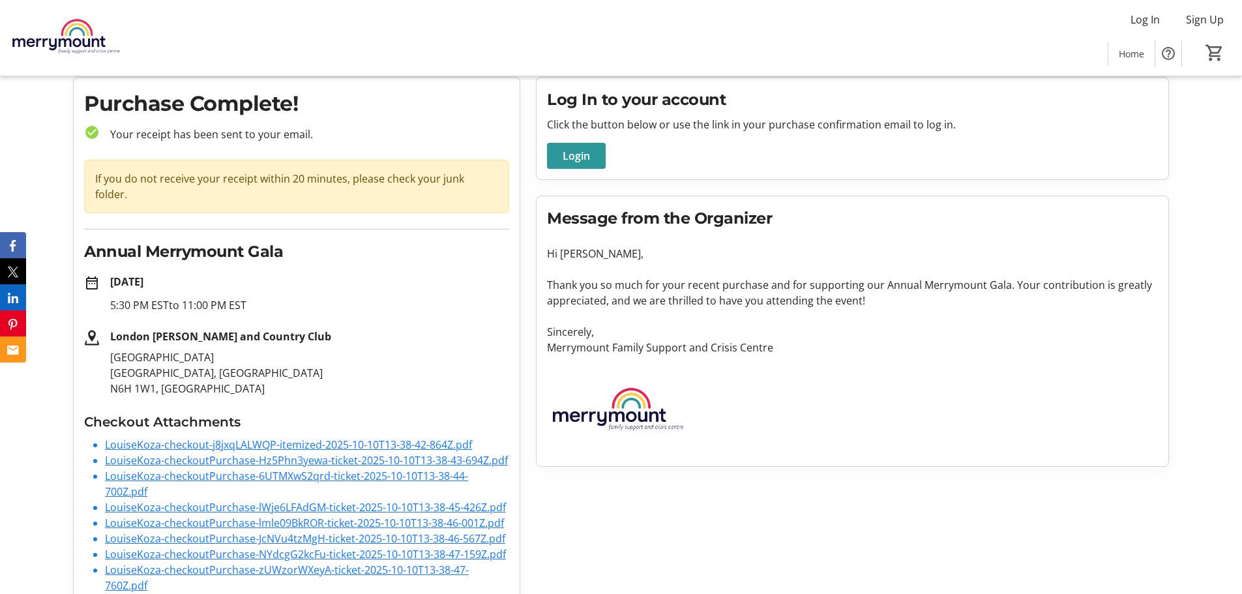
click at [420, 437] on link "LouiseKoza-checkout-j8jxqLALWQP-itemized-2025-10-10T13-38-42-864Z.pdf" at bounding box center [288, 444] width 367 height 14
